Goal: Task Accomplishment & Management: Use online tool/utility

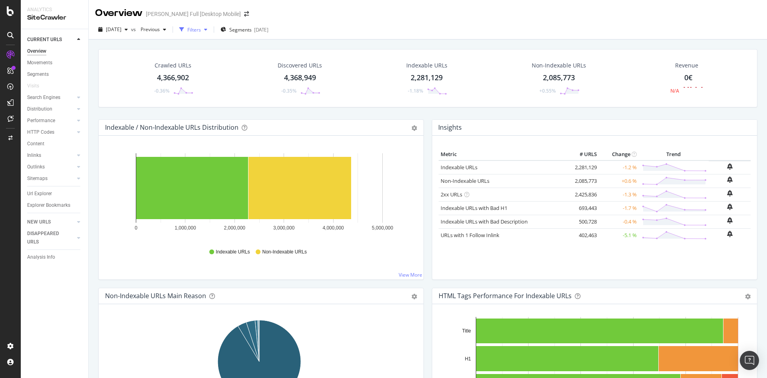
click at [201, 32] on div "Filters" at bounding box center [194, 29] width 14 height 7
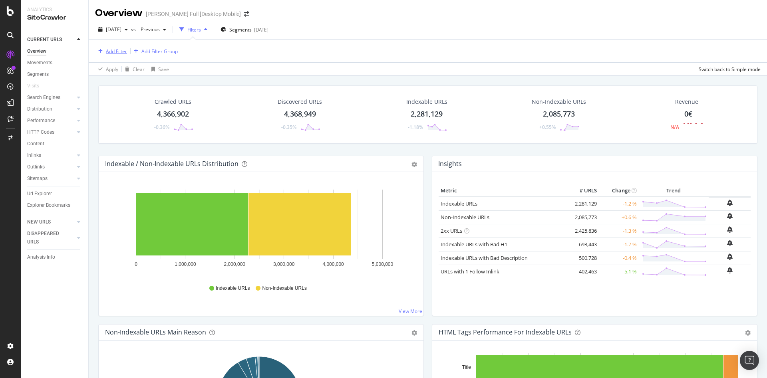
click at [125, 52] on div "Add Filter" at bounding box center [116, 51] width 21 height 7
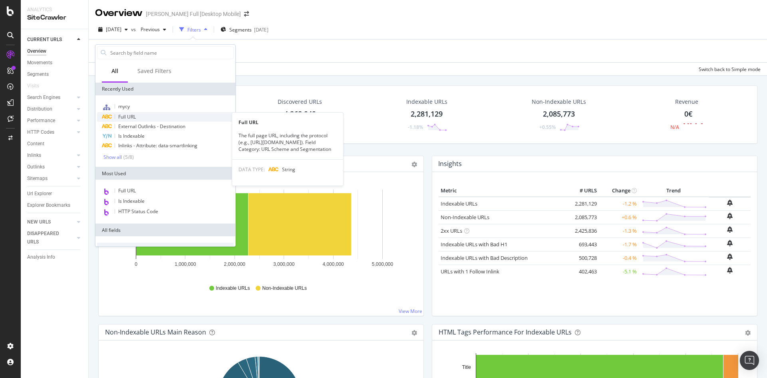
click at [123, 117] on span "Full URL" at bounding box center [127, 116] width 18 height 7
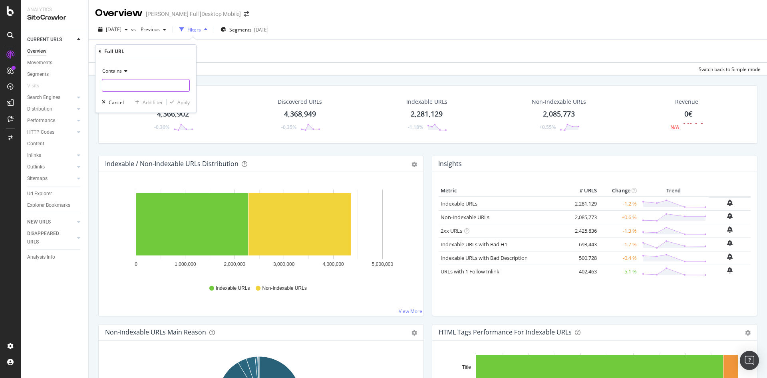
paste input "[URL][DOMAIN_NAME][PERSON_NAME]"
type input "[URL][DOMAIN_NAME][PERSON_NAME]"
click at [183, 101] on div "Apply" at bounding box center [183, 102] width 12 height 7
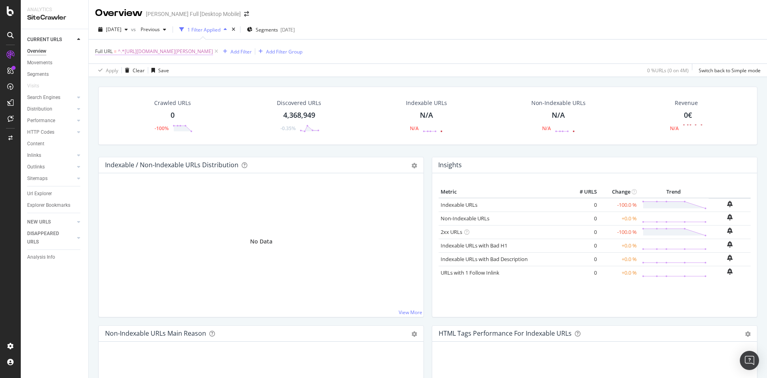
click at [213, 52] on span "^.*[URL][DOMAIN_NAME][PERSON_NAME]" at bounding box center [165, 51] width 95 height 11
click at [159, 80] on input "[URL][DOMAIN_NAME][PERSON_NAME]" at bounding box center [140, 84] width 76 height 13
click at [184, 85] on icon at bounding box center [183, 85] width 4 height 6
paste input "https://www.darty.com/nav/achat/petit_electromenager/repassage-couture_entretie…"
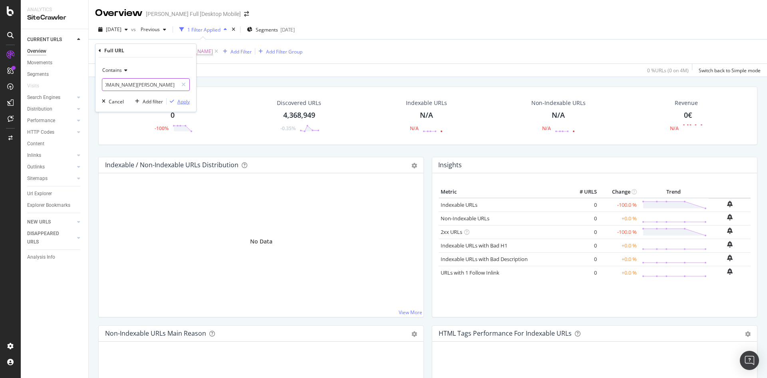
type input "https://www.darty.com/nav/achat/petit_electromenager/repassage-couture_entretie…"
click at [179, 99] on div "Apply" at bounding box center [183, 101] width 12 height 7
